Goal: Transaction & Acquisition: Subscribe to service/newsletter

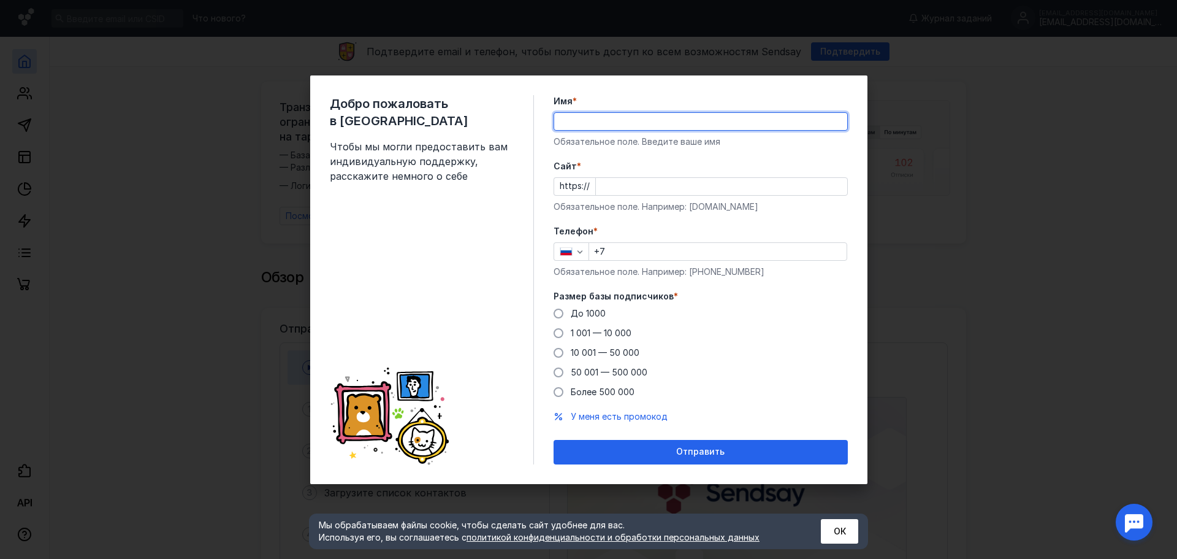
click at [657, 124] on input "Имя *" at bounding box center [700, 121] width 293 height 17
type input "[PERSON_NAME]"
click at [608, 184] on input "Cайт *" at bounding box center [721, 186] width 251 height 17
paste input "[DOMAIN_NAME]"
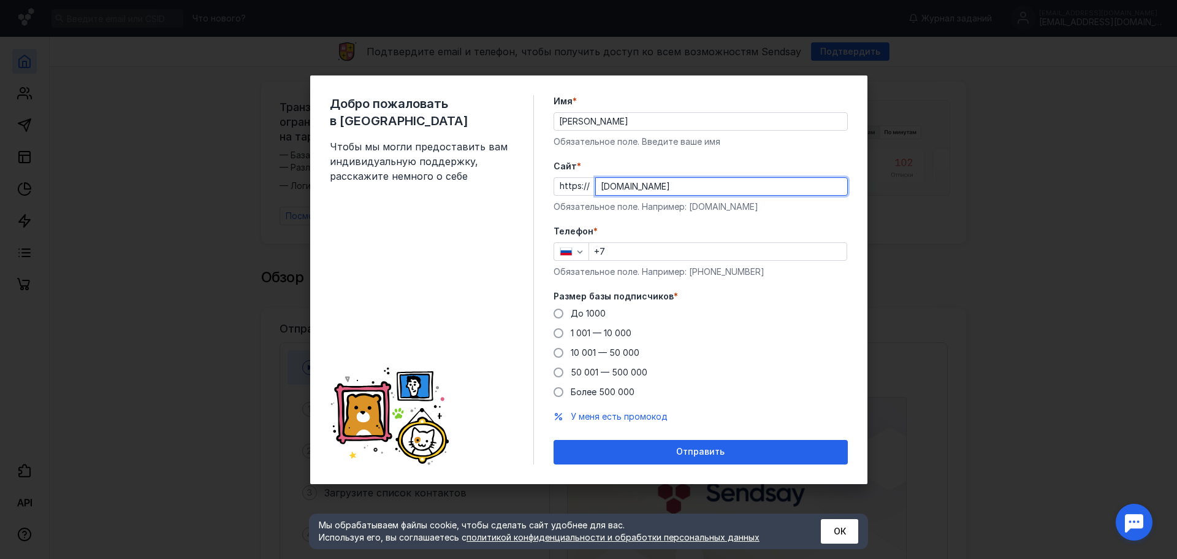
type input "[DOMAIN_NAME]"
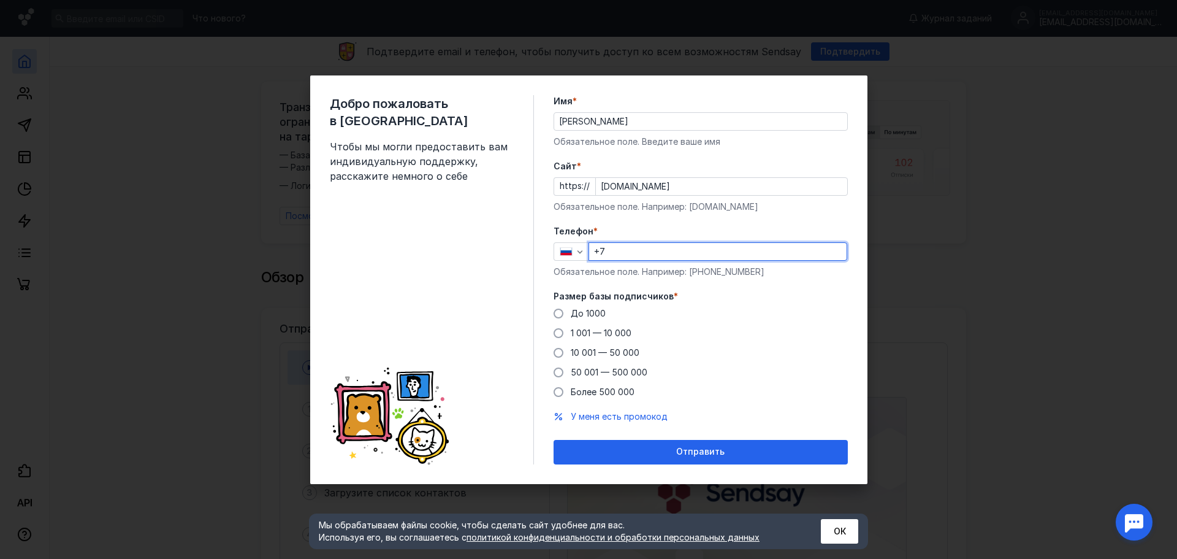
click at [632, 250] on input "+7" at bounding box center [718, 251] width 258 height 17
click at [591, 332] on span "1 001 — 10 000" at bounding box center [601, 332] width 61 height 10
click at [0, 0] on input "1 001 — 10 000" at bounding box center [0, 0] width 0 height 0
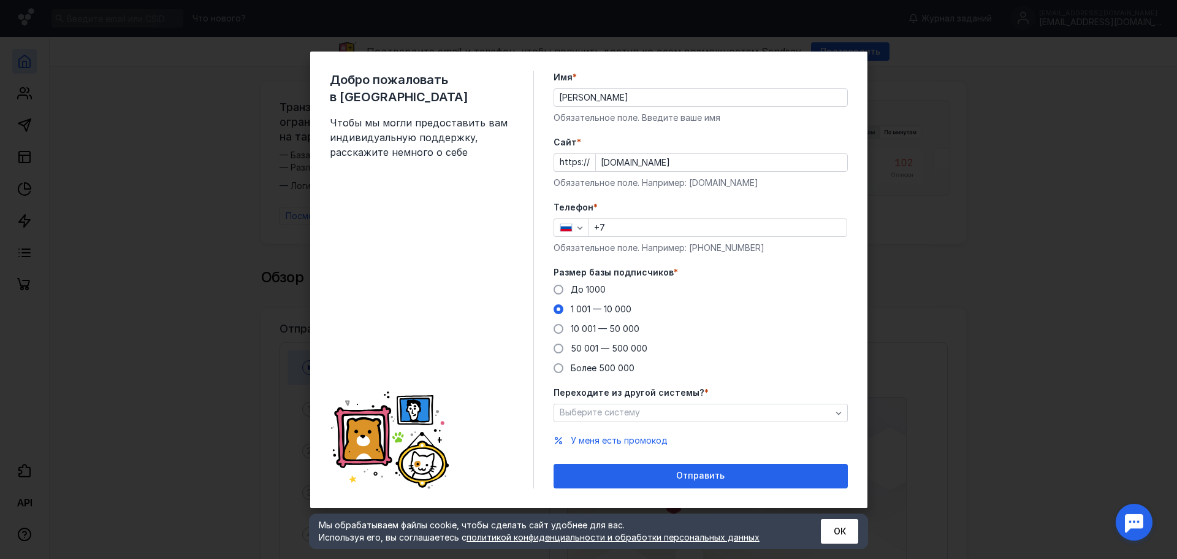
click at [659, 402] on div "Переходите из другой системы? * Выберите систему" at bounding box center [701, 404] width 294 height 36
click at [657, 407] on div "Выберите систему" at bounding box center [696, 412] width 278 height 10
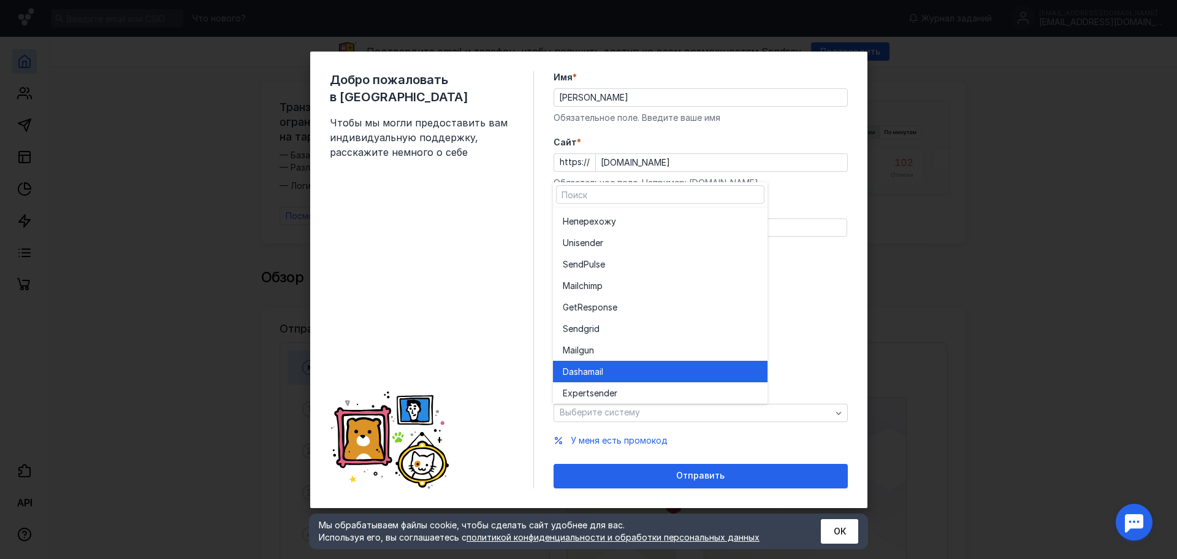
click at [616, 375] on div "Dashamai l" at bounding box center [660, 371] width 195 height 12
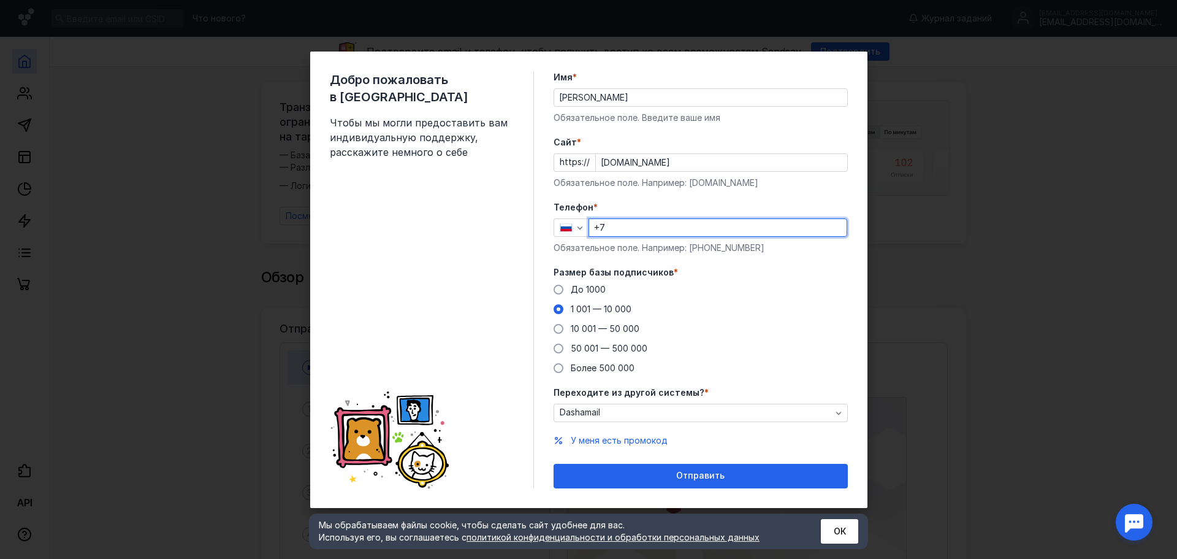
click at [636, 229] on input "+7" at bounding box center [718, 227] width 258 height 17
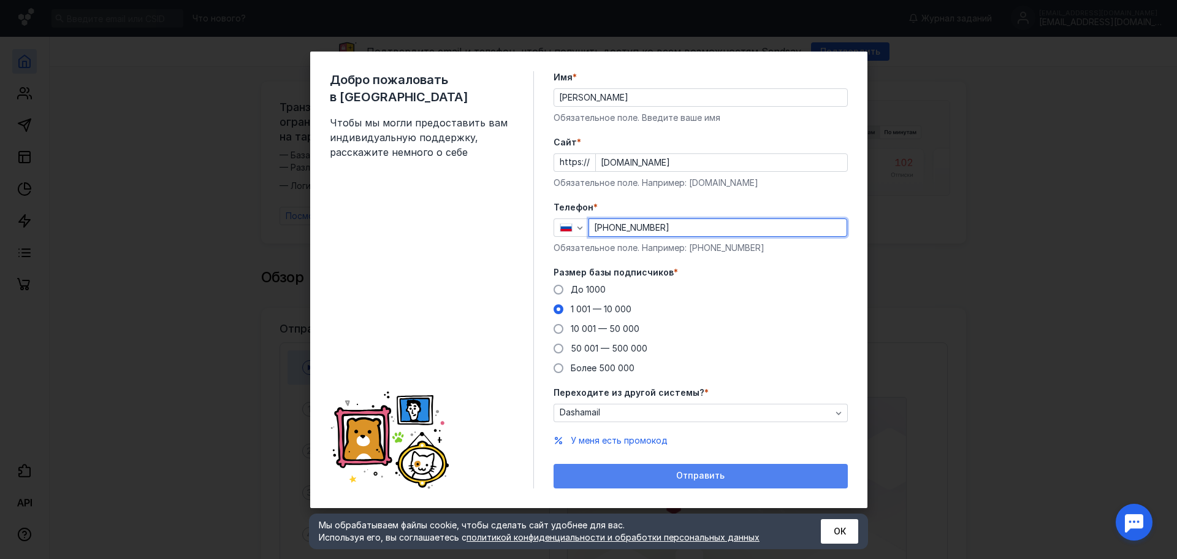
type input "[PHONE_NUMBER]"
click at [727, 475] on div "Отправить" at bounding box center [701, 475] width 282 height 10
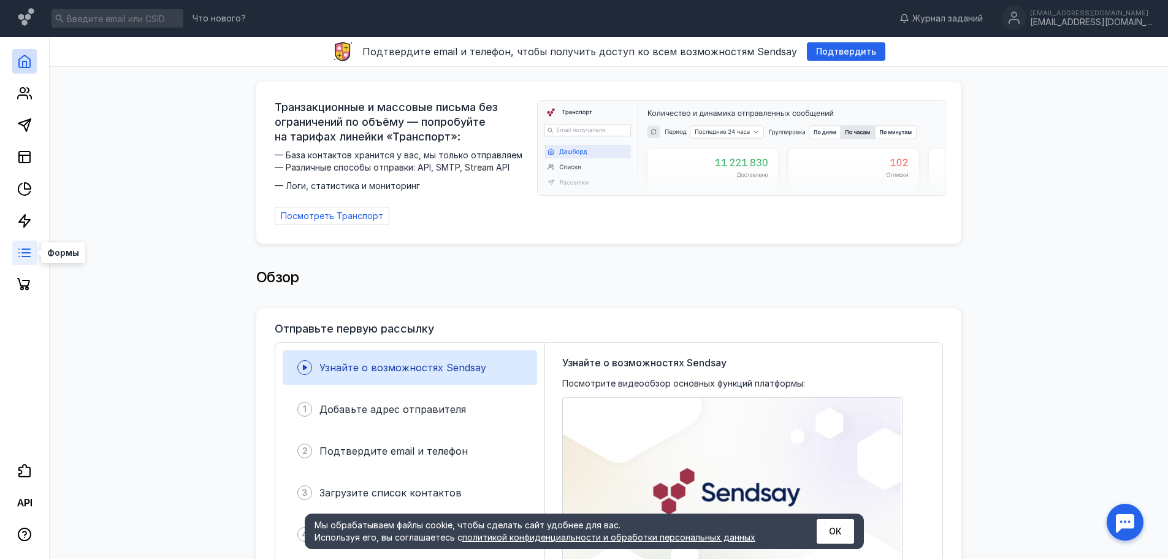
click at [28, 253] on line at bounding box center [26, 253] width 8 height 0
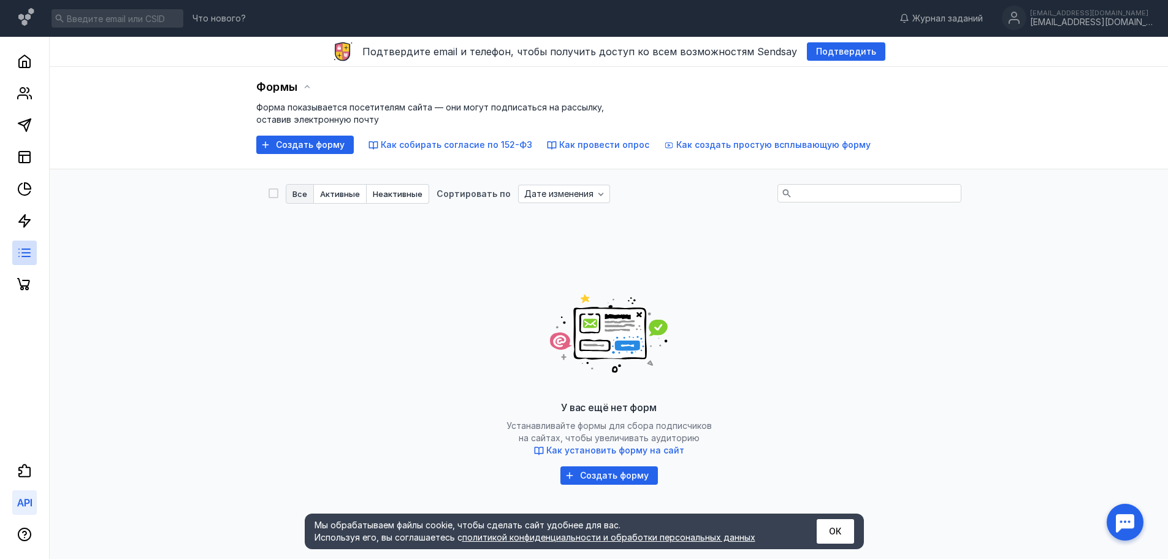
click at [23, 493] on link at bounding box center [24, 502] width 25 height 25
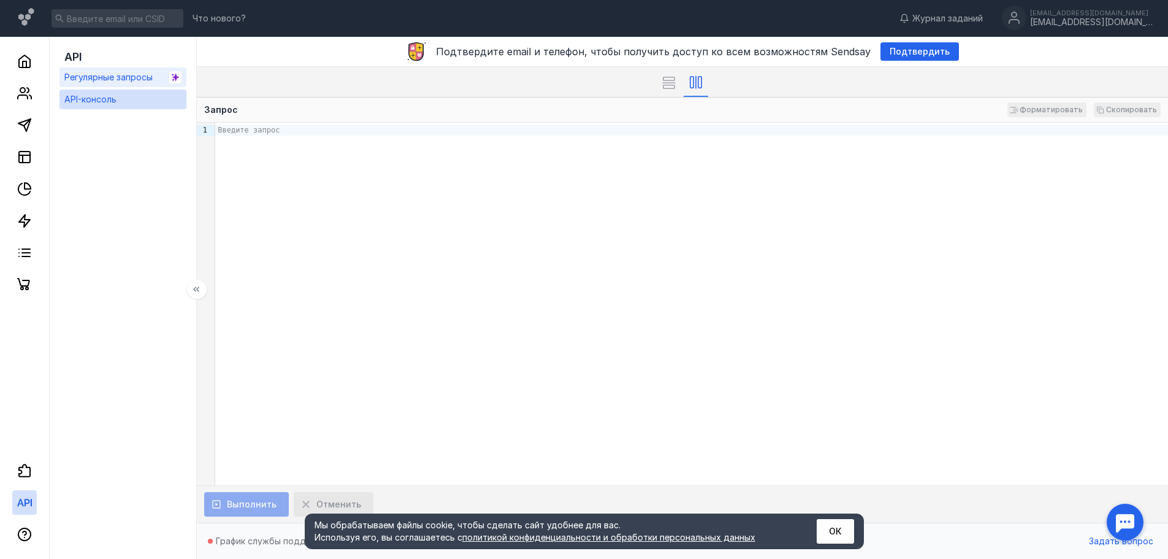
click at [125, 74] on span "Регулярные запросы" at bounding box center [108, 77] width 88 height 10
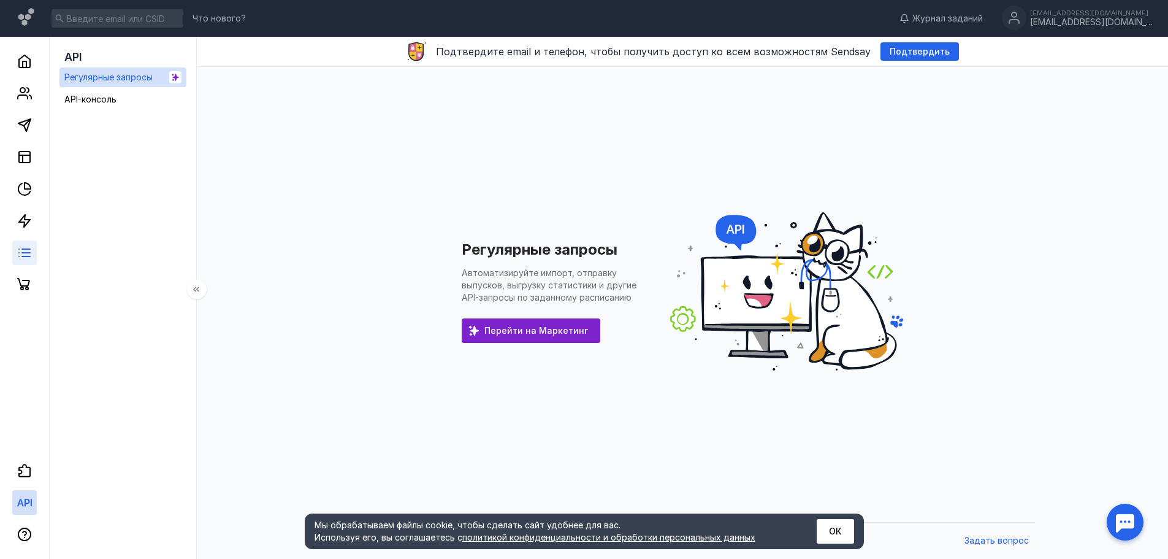
click at [34, 253] on link at bounding box center [24, 252] width 25 height 25
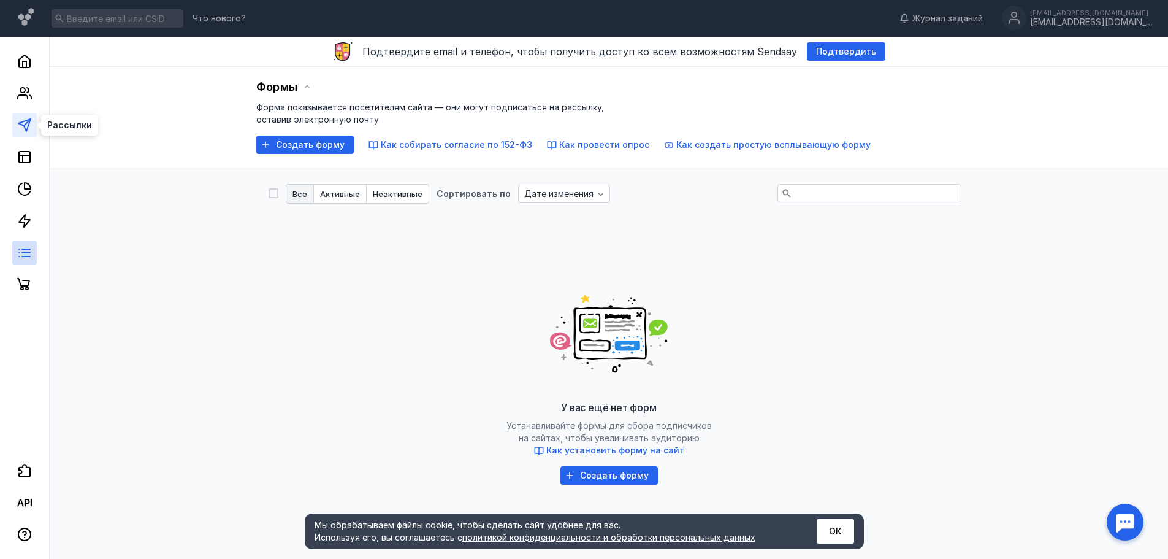
click at [28, 132] on icon at bounding box center [24, 125] width 15 height 15
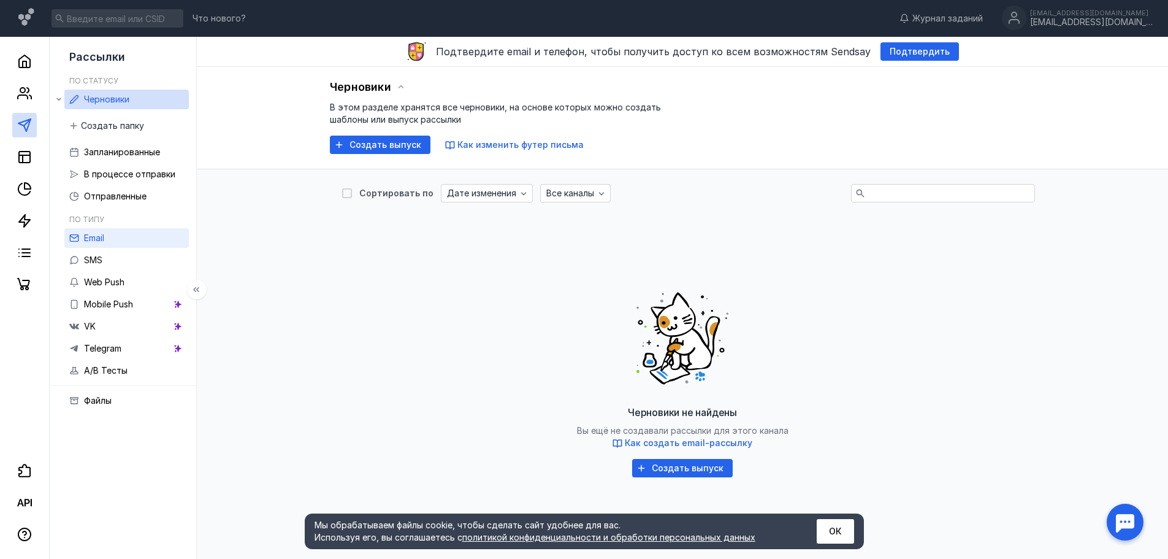
click at [103, 234] on span "Email" at bounding box center [94, 237] width 20 height 10
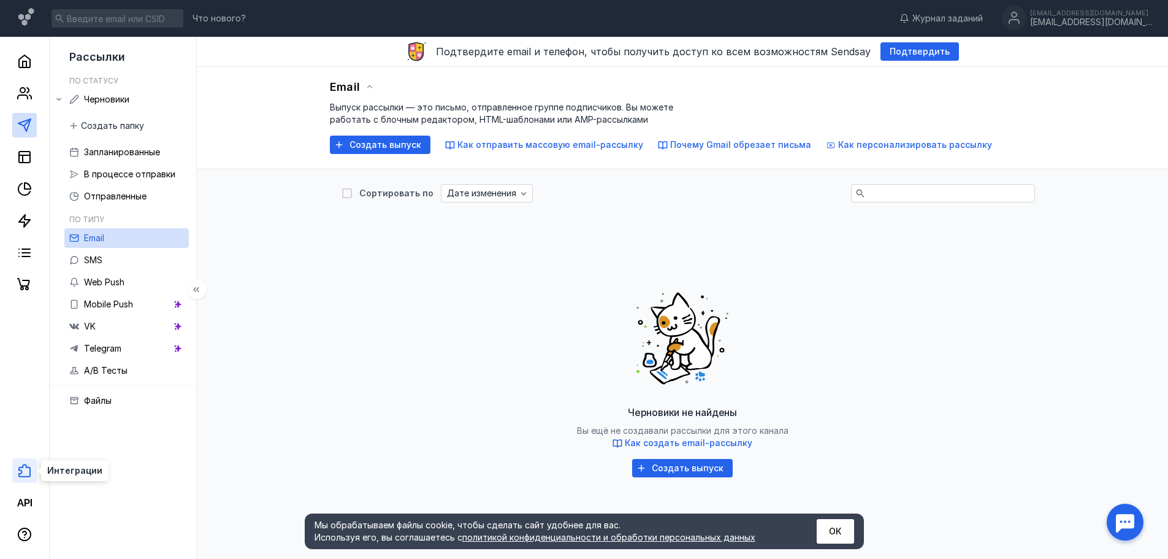
click at [24, 463] on icon at bounding box center [24, 470] width 15 height 15
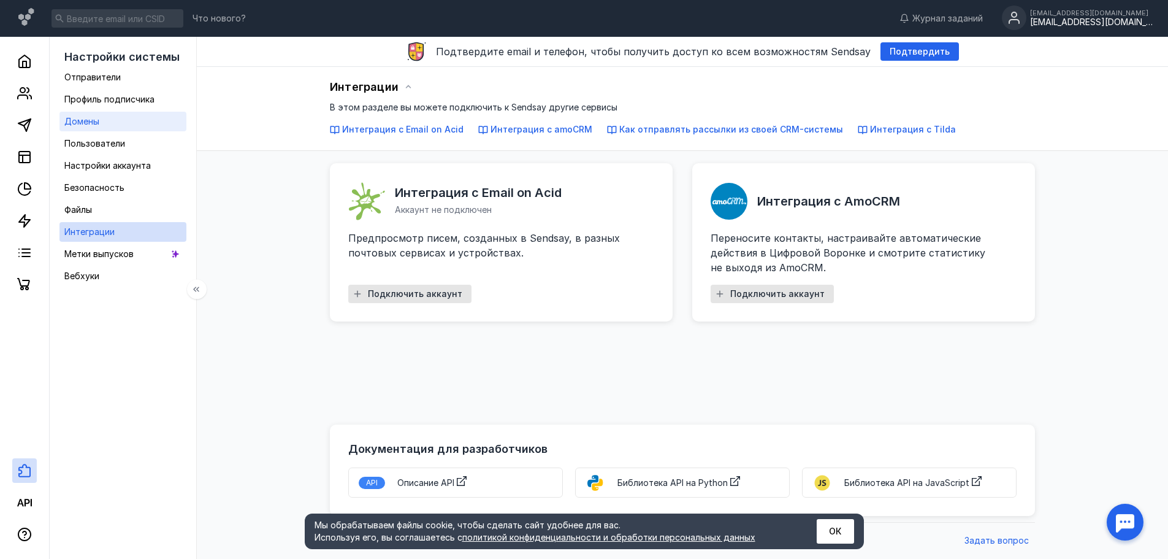
click at [116, 121] on link "Домены" at bounding box center [122, 122] width 127 height 20
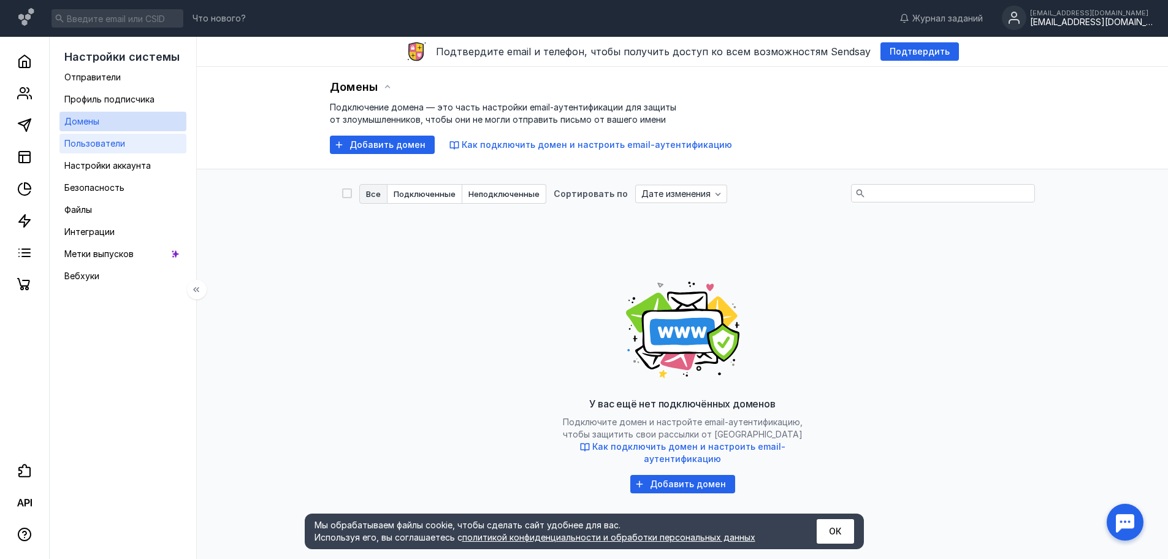
click at [117, 147] on span "Пользователи" at bounding box center [94, 143] width 61 height 10
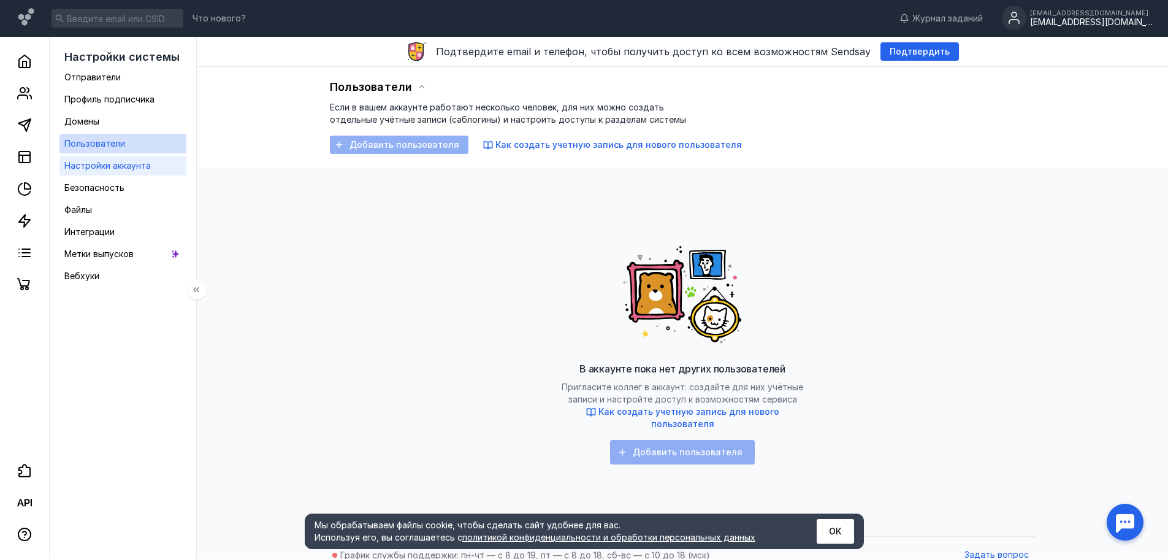
click at [120, 163] on span "Настройки аккаунта" at bounding box center [107, 165] width 86 height 10
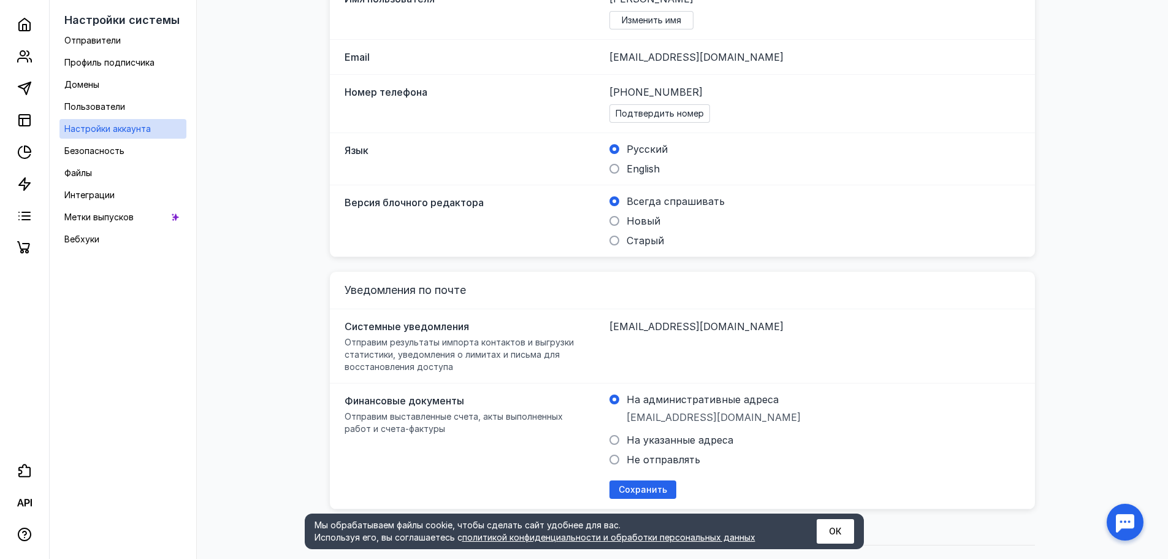
scroll to position [301, 0]
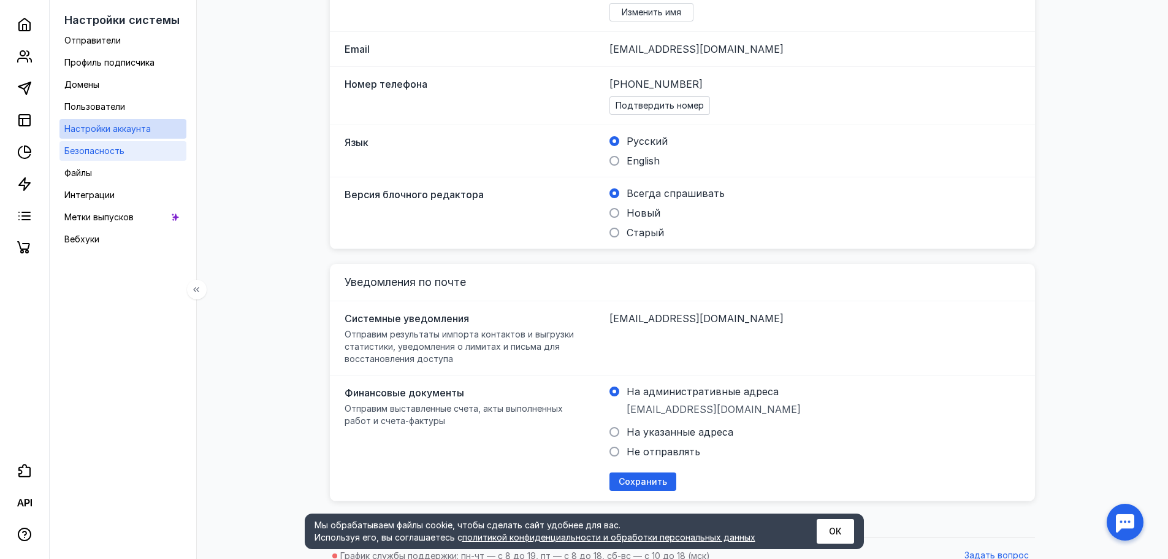
click at [147, 149] on link "Безопасность" at bounding box center [122, 151] width 127 height 20
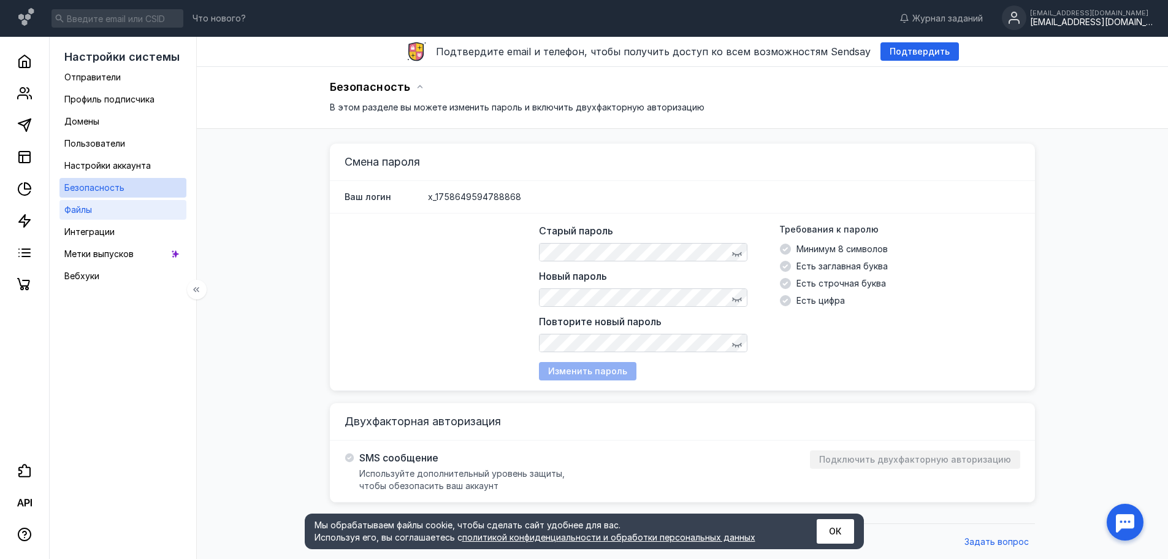
click at [113, 213] on link "Файлы" at bounding box center [122, 210] width 127 height 20
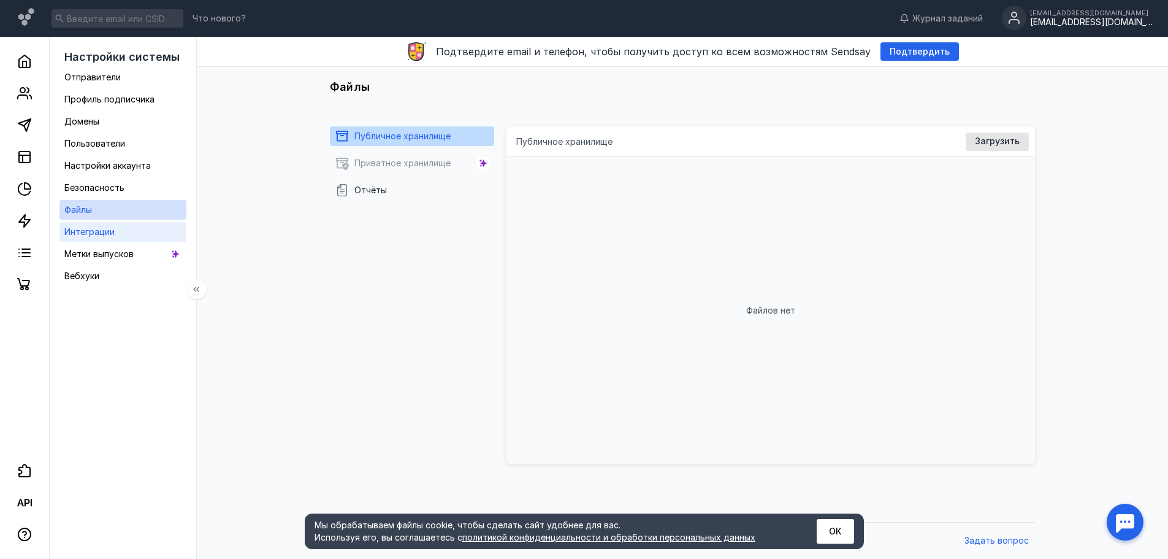
click at [113, 240] on link "Интеграции" at bounding box center [122, 232] width 127 height 20
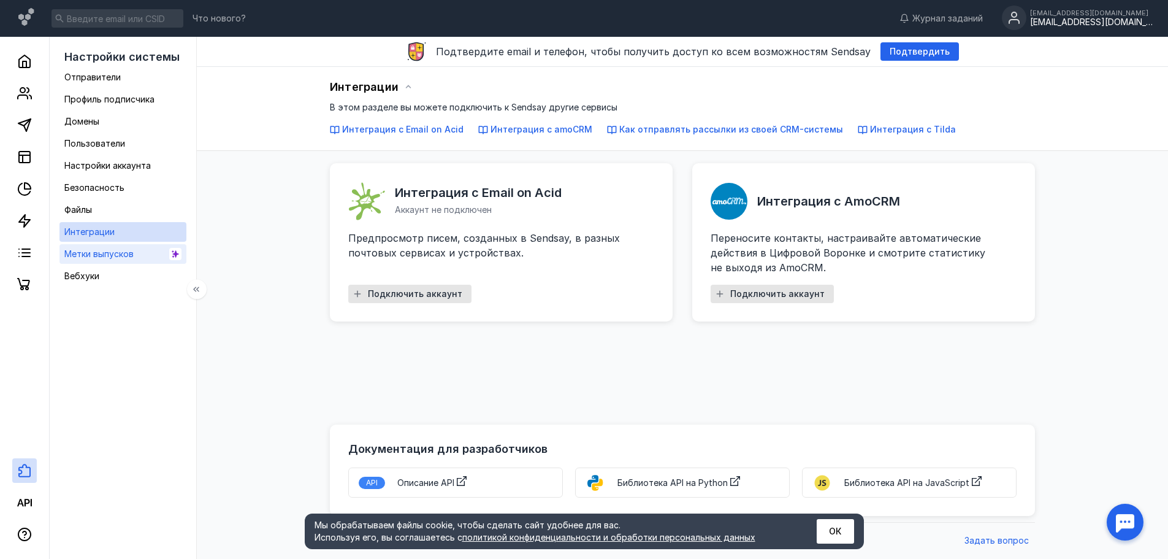
click at [118, 259] on div "Метки выпусков" at bounding box center [98, 254] width 69 height 15
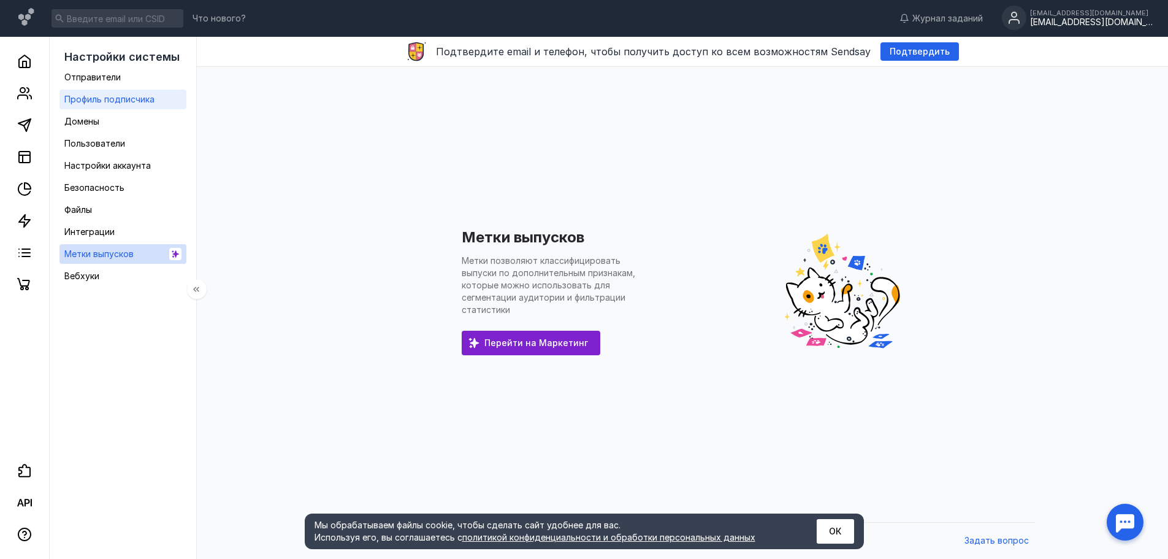
click at [136, 96] on span "Профиль подписчика" at bounding box center [109, 99] width 90 height 10
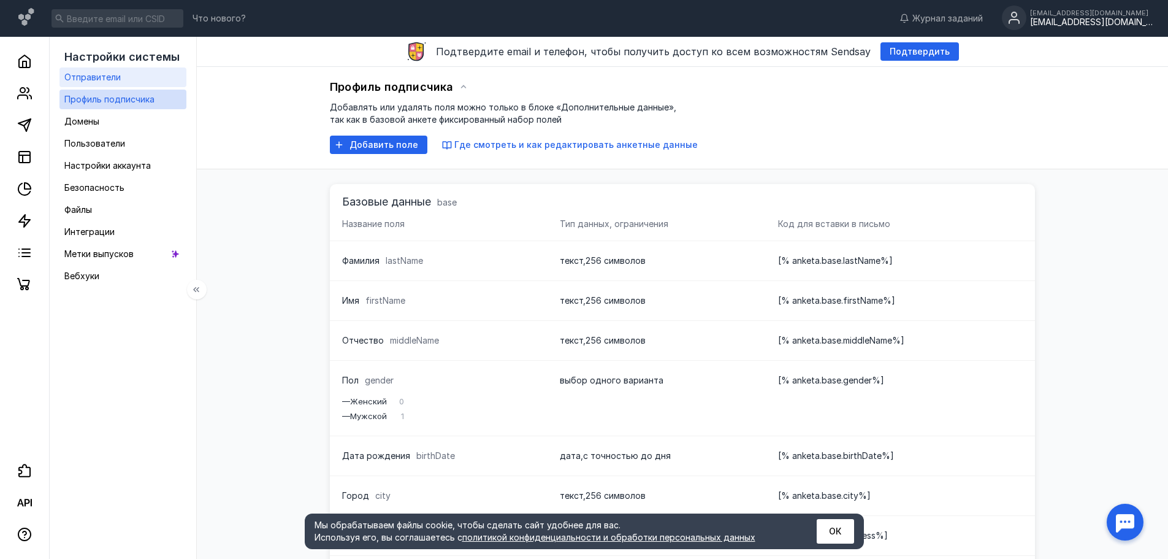
click at [113, 78] on span "Отправители" at bounding box center [92, 77] width 56 height 10
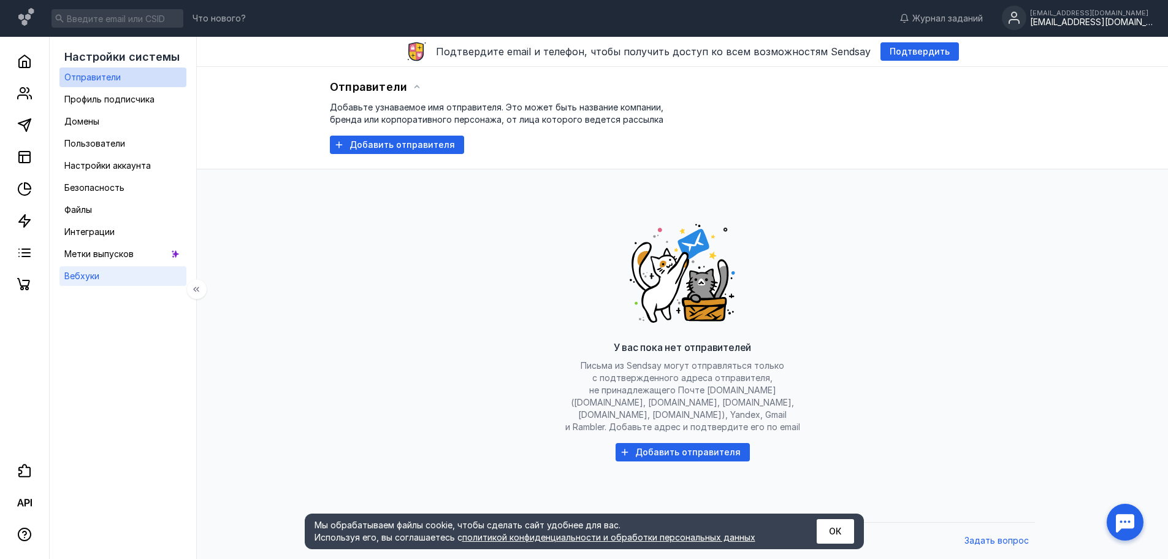
click at [99, 269] on div "Вебхуки" at bounding box center [81, 276] width 35 height 15
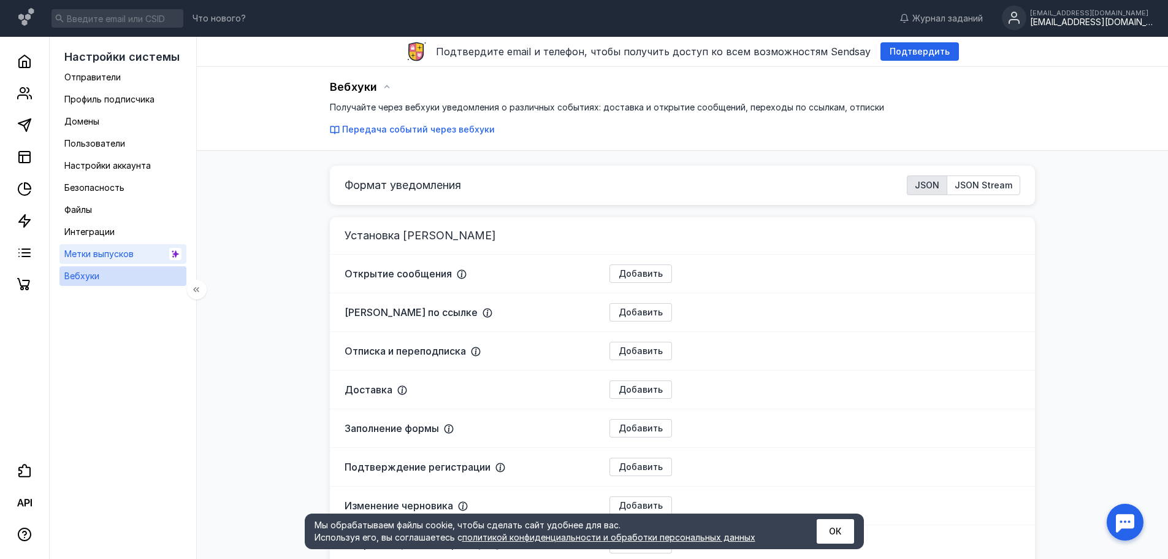
click at [103, 258] on span "Метки выпусков" at bounding box center [98, 253] width 69 height 10
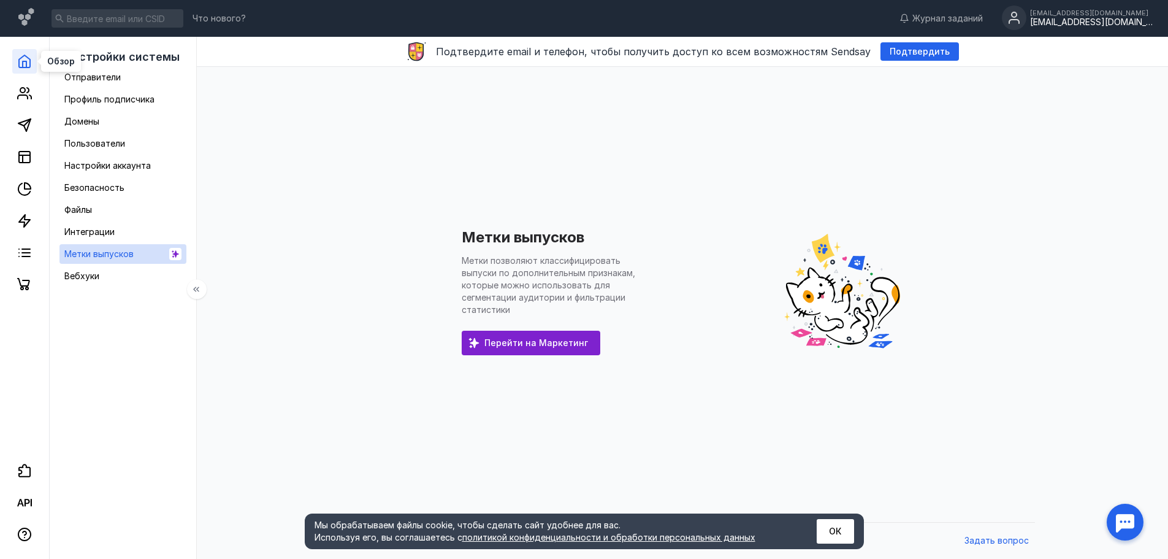
click at [26, 62] on polyline at bounding box center [25, 64] width 4 height 6
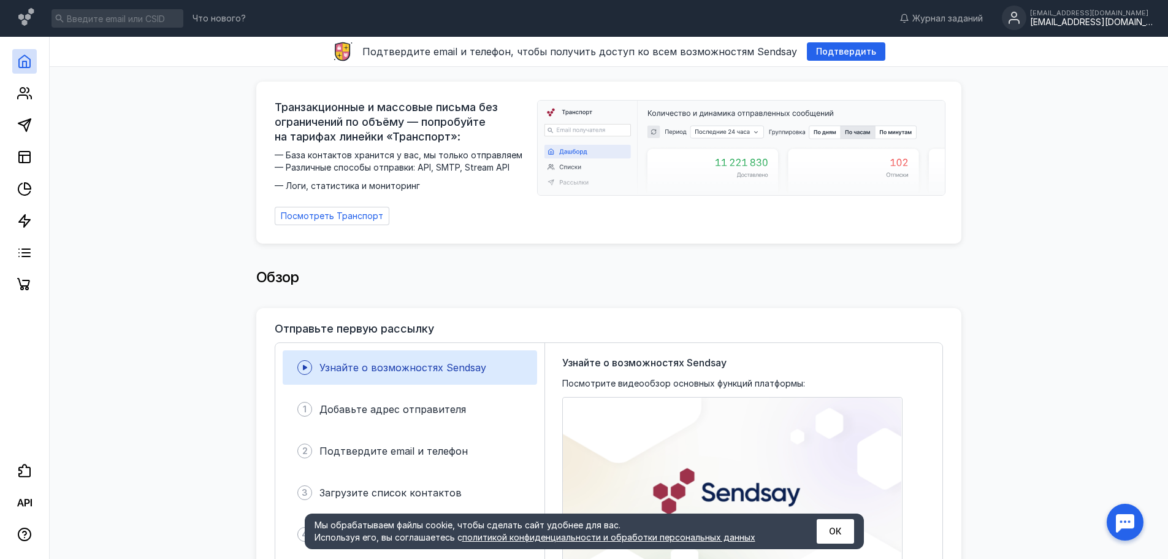
click at [1120, 25] on div "[EMAIL_ADDRESS][DOMAIN_NAME]" at bounding box center [1091, 22] width 123 height 10
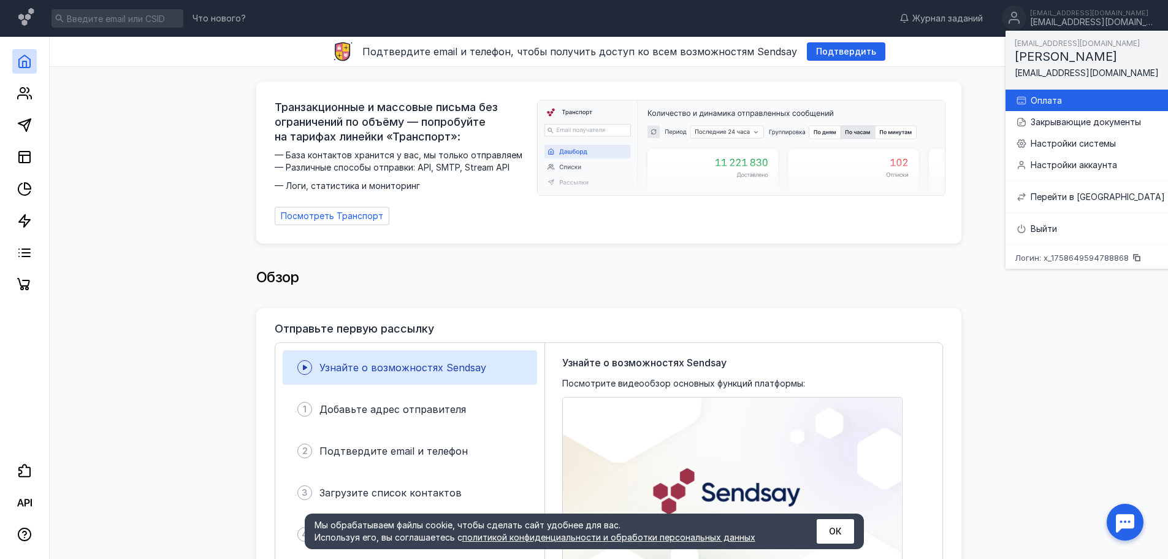
click at [1079, 103] on div "Оплата" at bounding box center [1098, 100] width 134 height 12
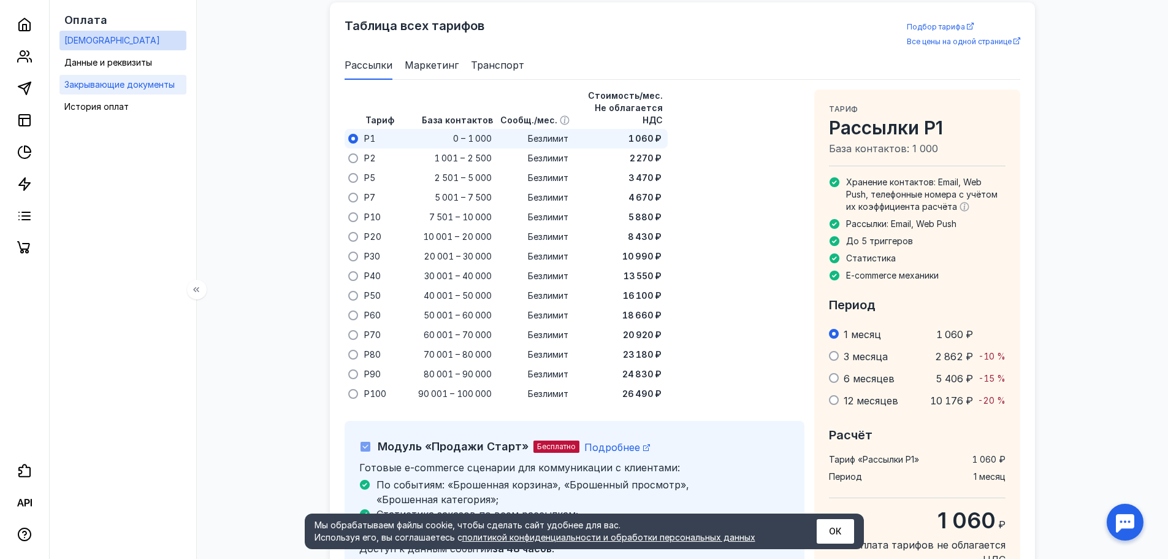
scroll to position [794, 0]
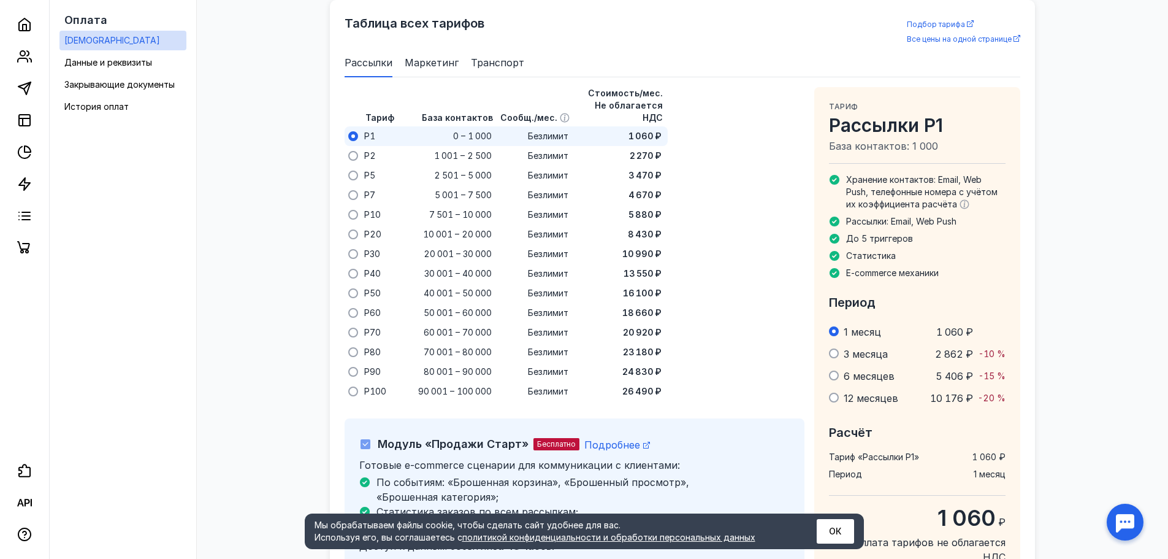
click at [445, 64] on span "Маркетинг" at bounding box center [432, 62] width 54 height 15
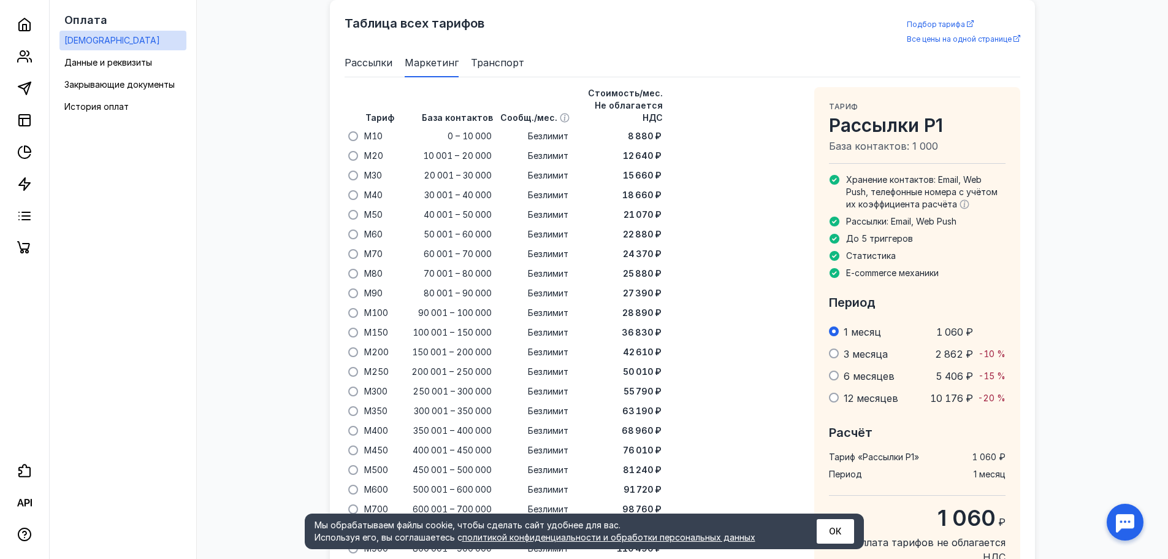
click at [473, 60] on span "Транспорт" at bounding box center [497, 62] width 53 height 15
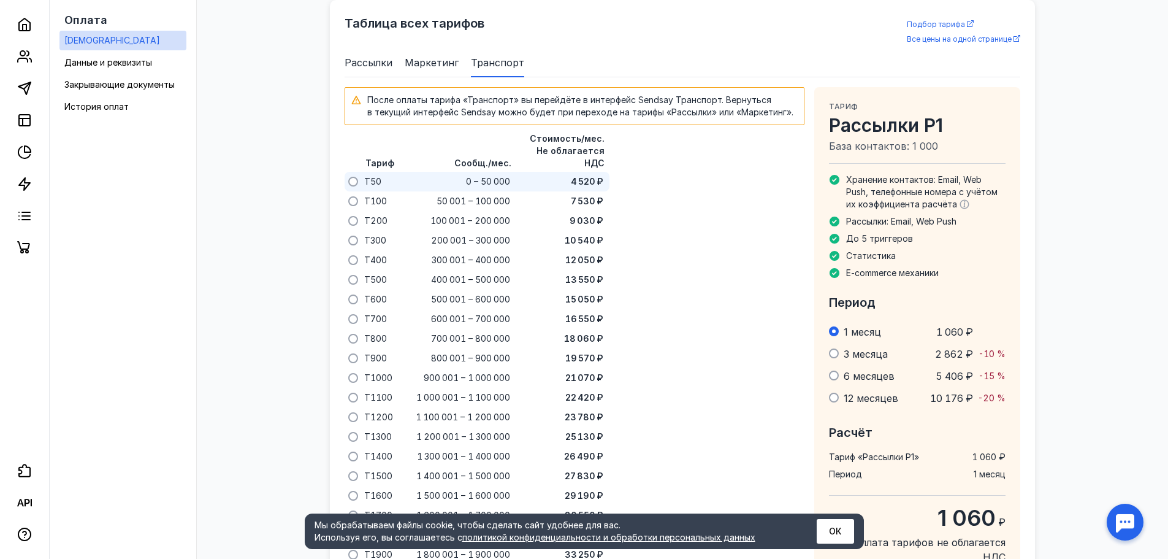
click at [351, 177] on span at bounding box center [353, 182] width 10 height 10
click at [0, 0] on input "radio" at bounding box center [0, 0] width 0 height 0
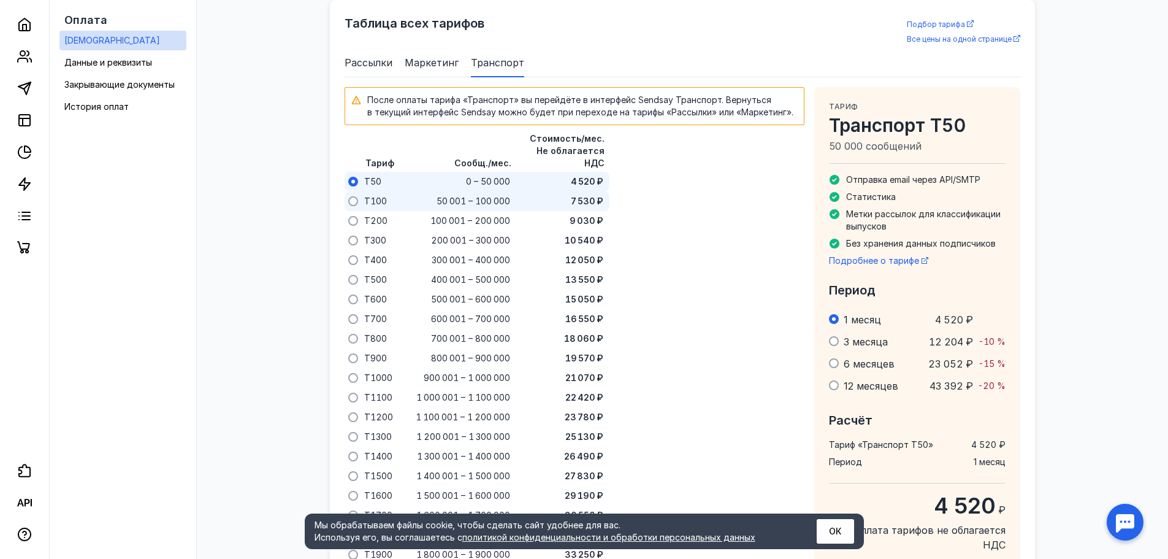
click at [348, 194] on div at bounding box center [353, 200] width 11 height 13
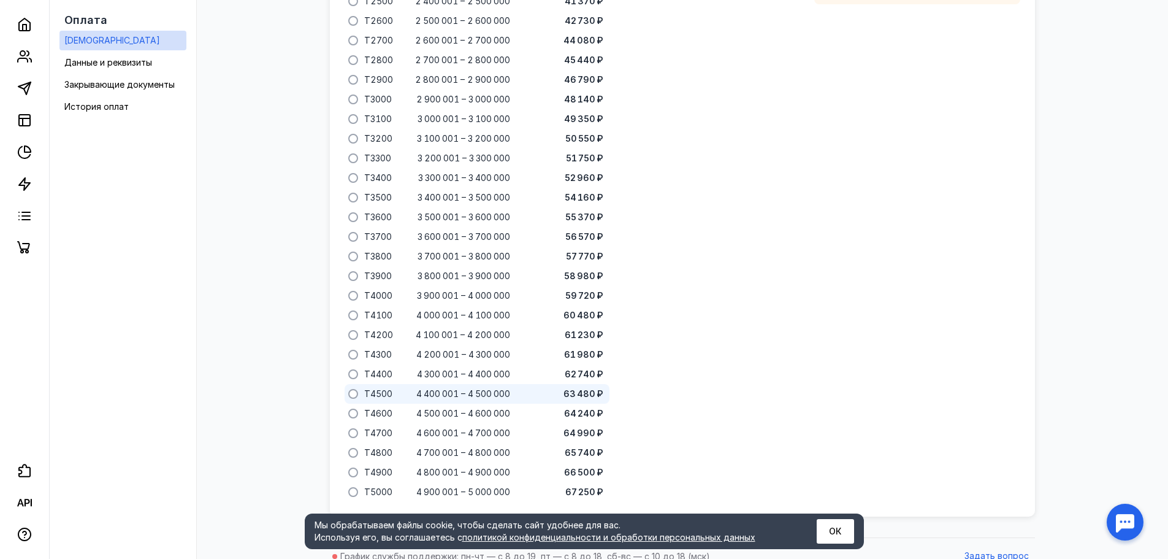
scroll to position [1467, 0]
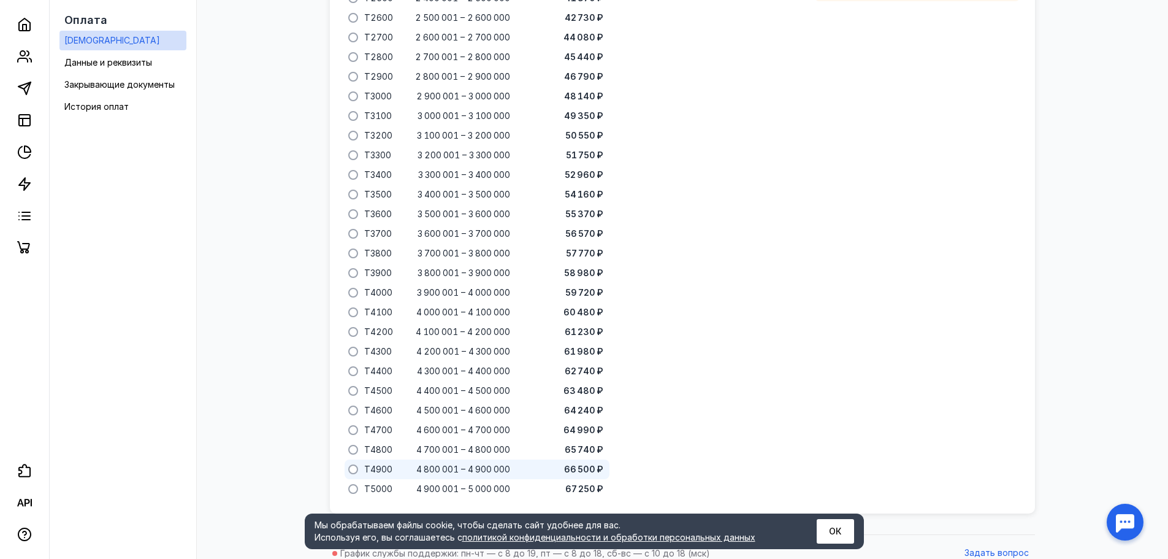
drag, startPoint x: 353, startPoint y: 474, endPoint x: 369, endPoint y: 454, distance: 25.7
click at [353, 484] on span at bounding box center [353, 489] width 10 height 10
click at [0, 0] on input "radio" at bounding box center [0, 0] width 0 height 0
click at [849, 530] on button "ОК" at bounding box center [835, 531] width 37 height 25
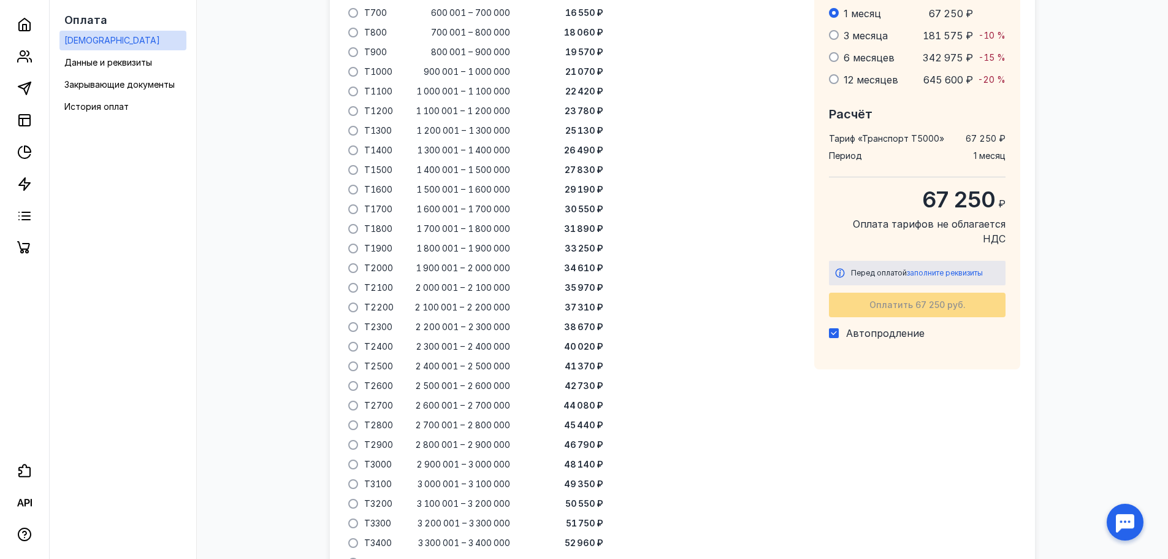
scroll to position [793, 0]
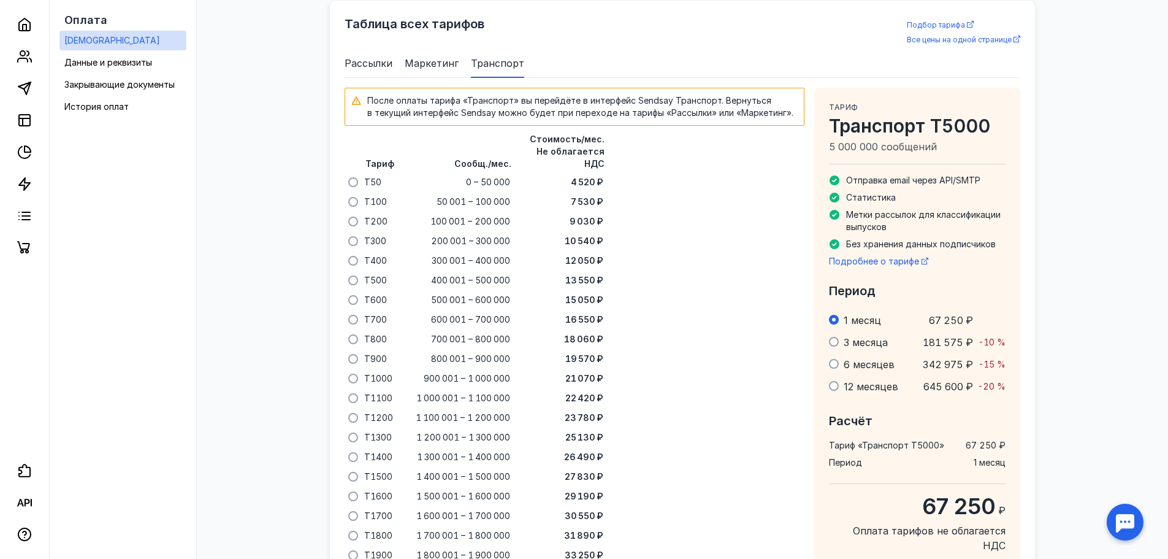
click at [872, 385] on span "12 месяцев" at bounding box center [871, 386] width 55 height 12
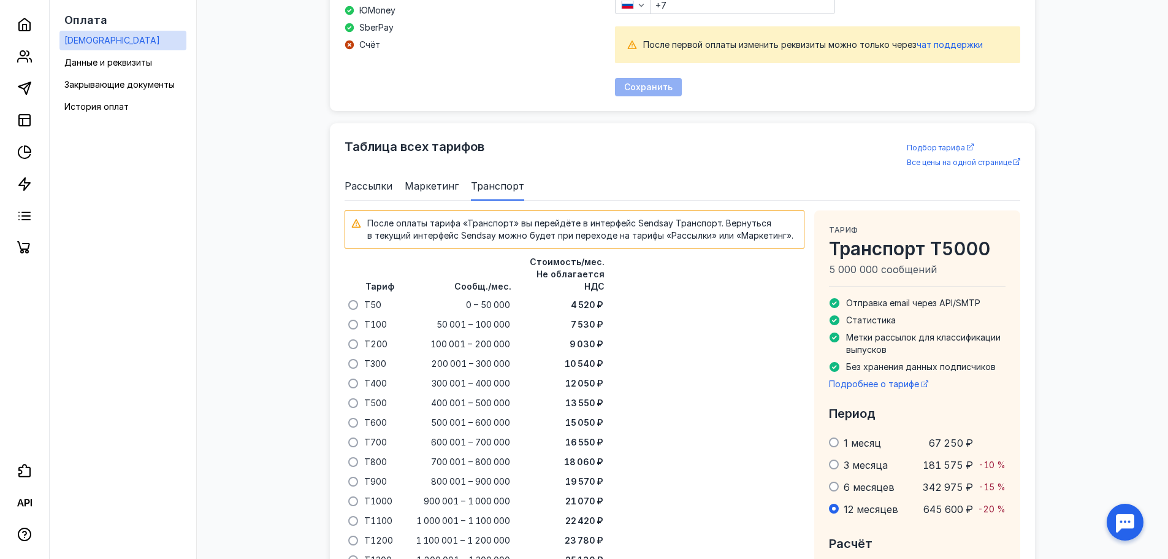
scroll to position [977, 0]
